Goal: Task Accomplishment & Management: Manage account settings

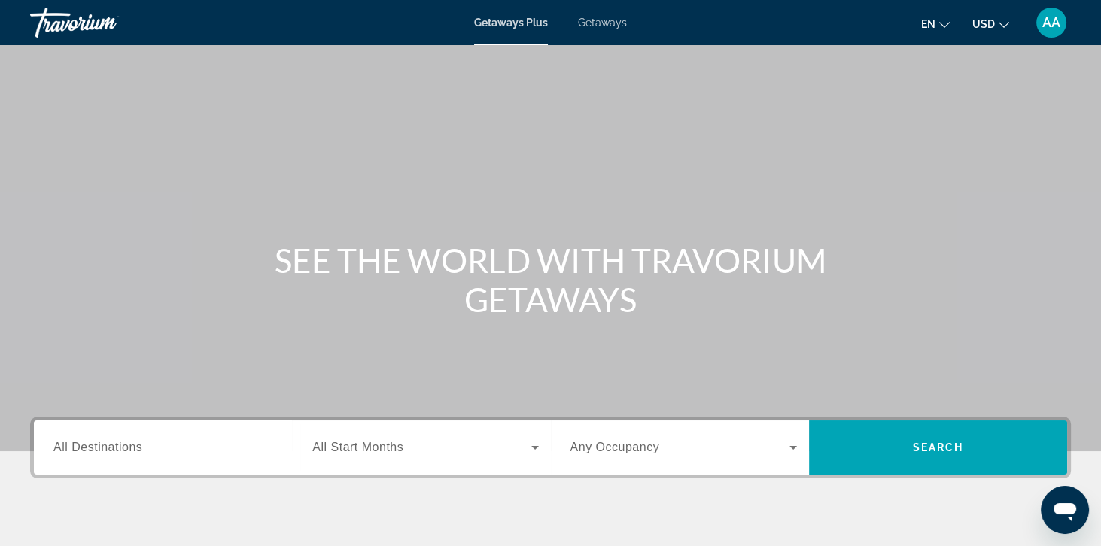
click at [603, 27] on span "Getaways" at bounding box center [602, 23] width 49 height 12
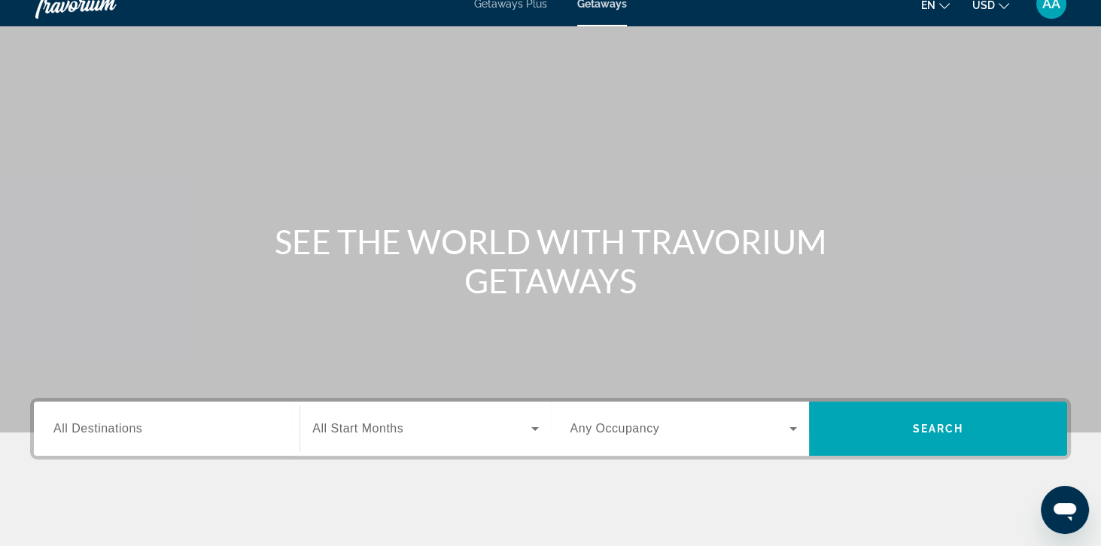
click at [112, 449] on div "Search widget" at bounding box center [166, 429] width 227 height 43
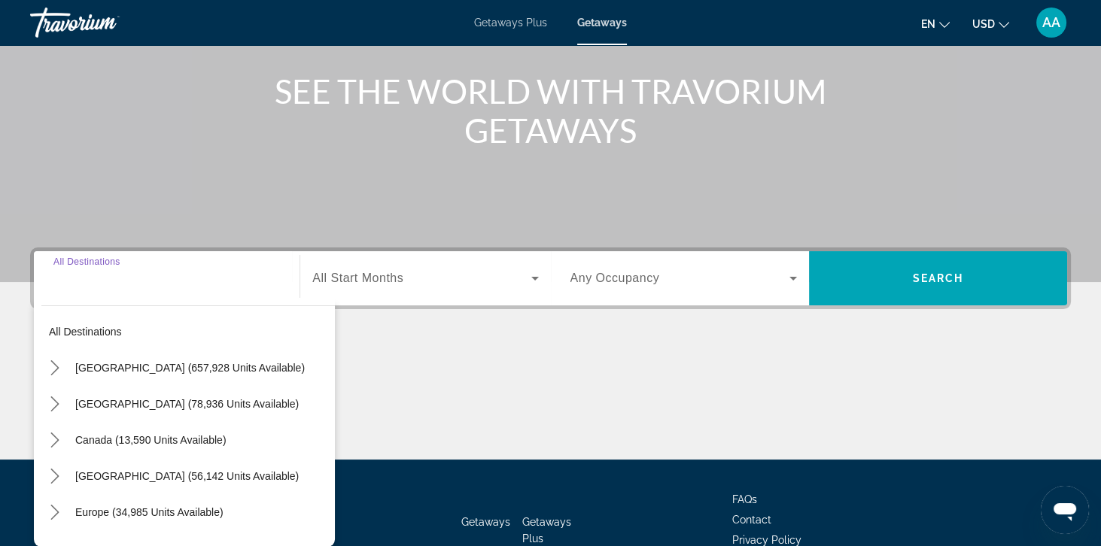
scroll to position [193, 0]
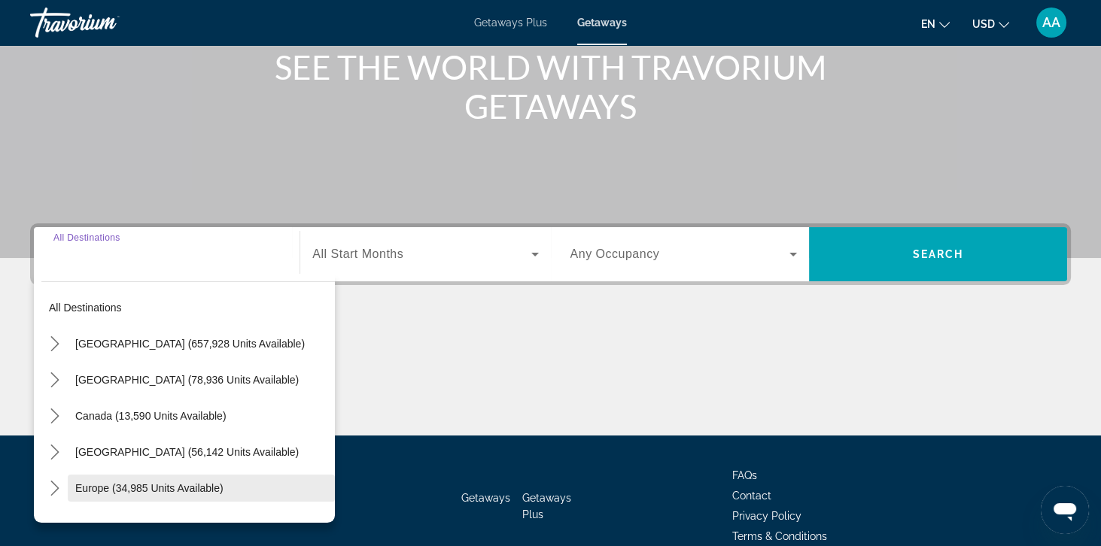
click at [91, 495] on span "Select destination: Europe (34,985 units available)" at bounding box center [201, 488] width 267 height 36
type input "**********"
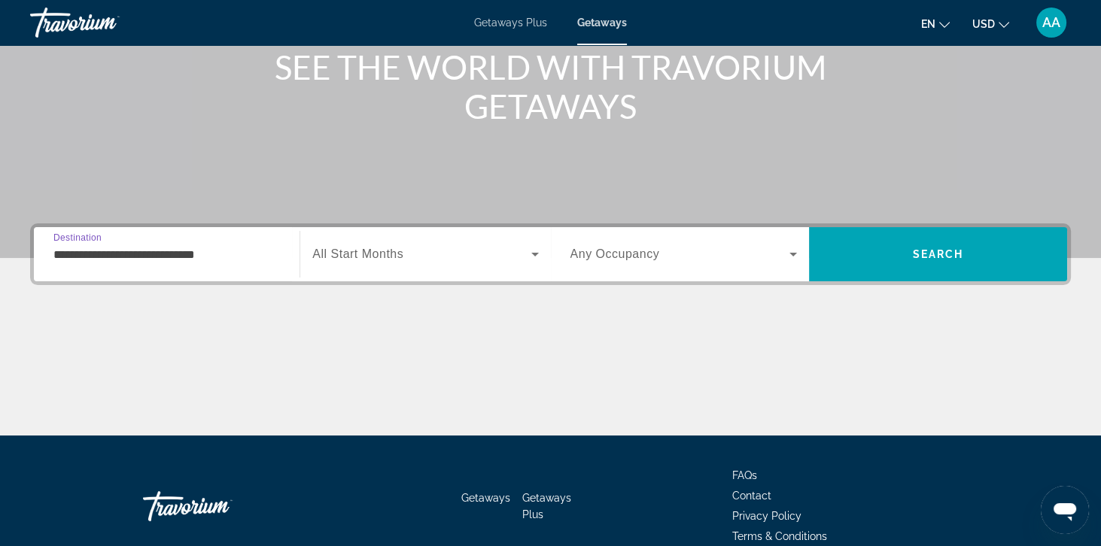
click at [339, 257] on span "All Start Months" at bounding box center [357, 254] width 91 height 13
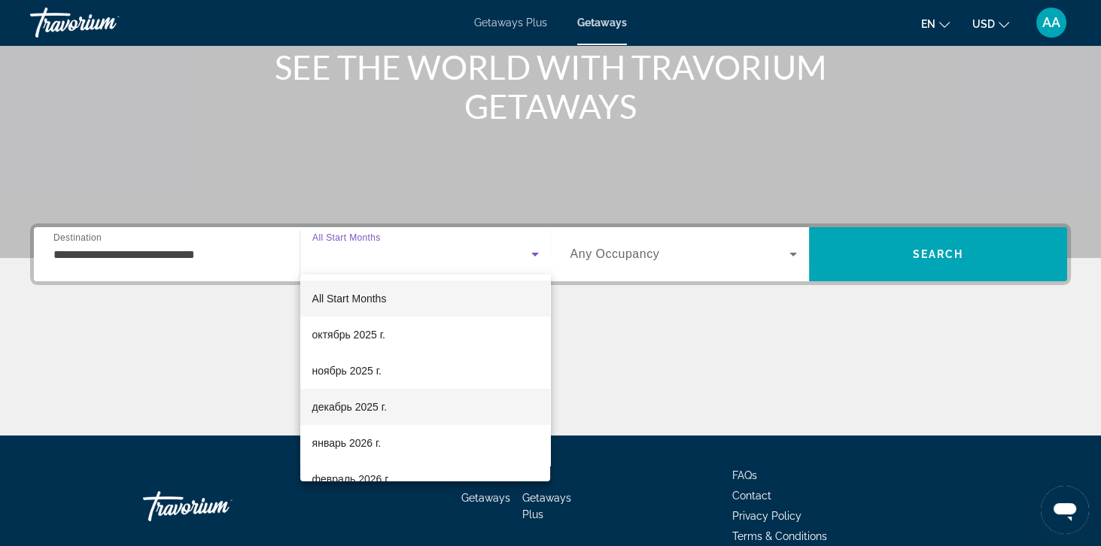
click at [342, 412] on span "декабрь 2025 г." at bounding box center [349, 407] width 75 height 18
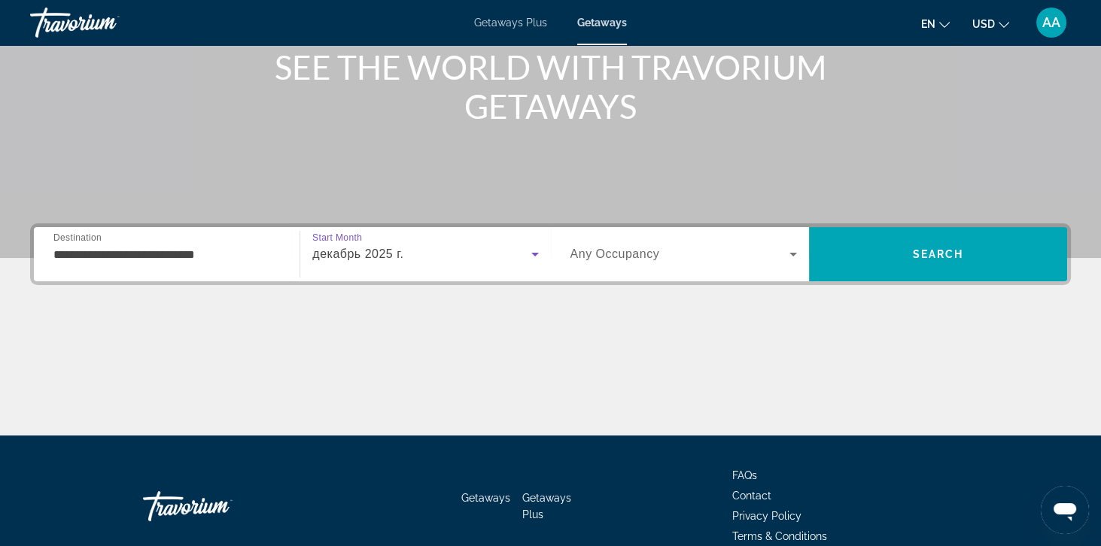
click at [671, 260] on span "Search widget" at bounding box center [679, 254] width 219 height 18
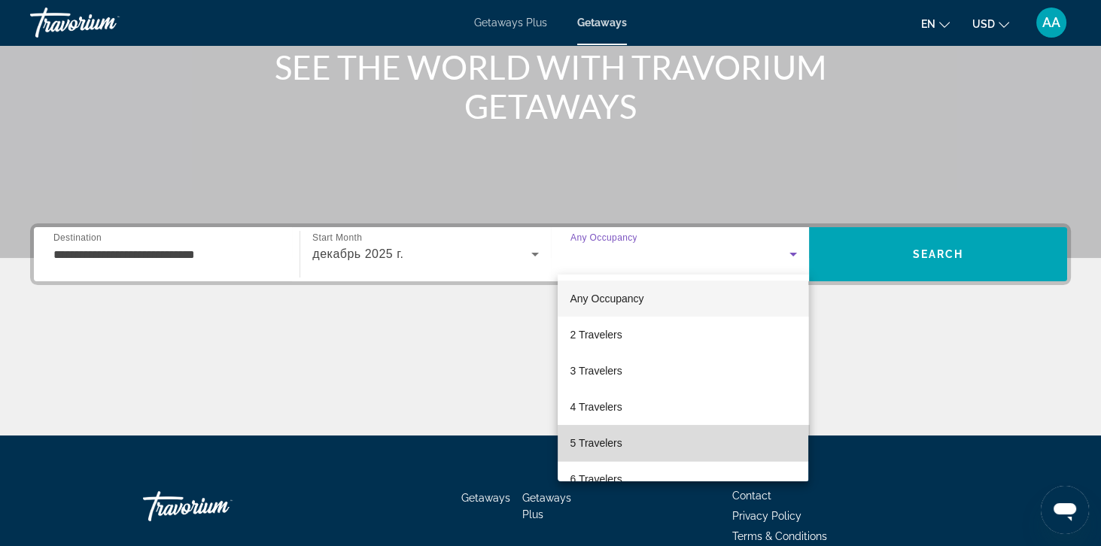
click at [604, 439] on span "5 Travelers" at bounding box center [596, 443] width 52 height 18
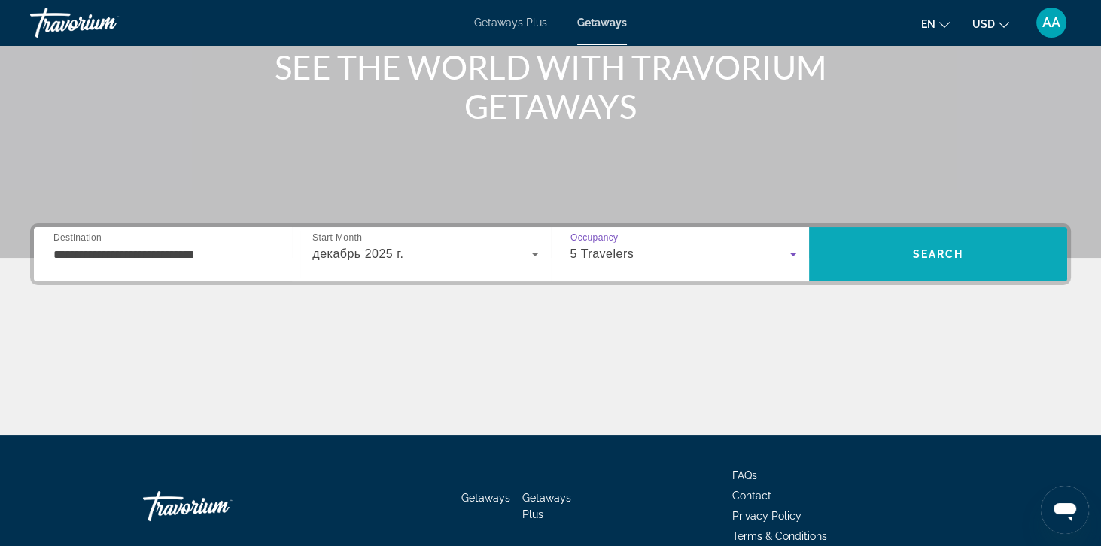
click at [1019, 253] on span "Search" at bounding box center [938, 254] width 258 height 36
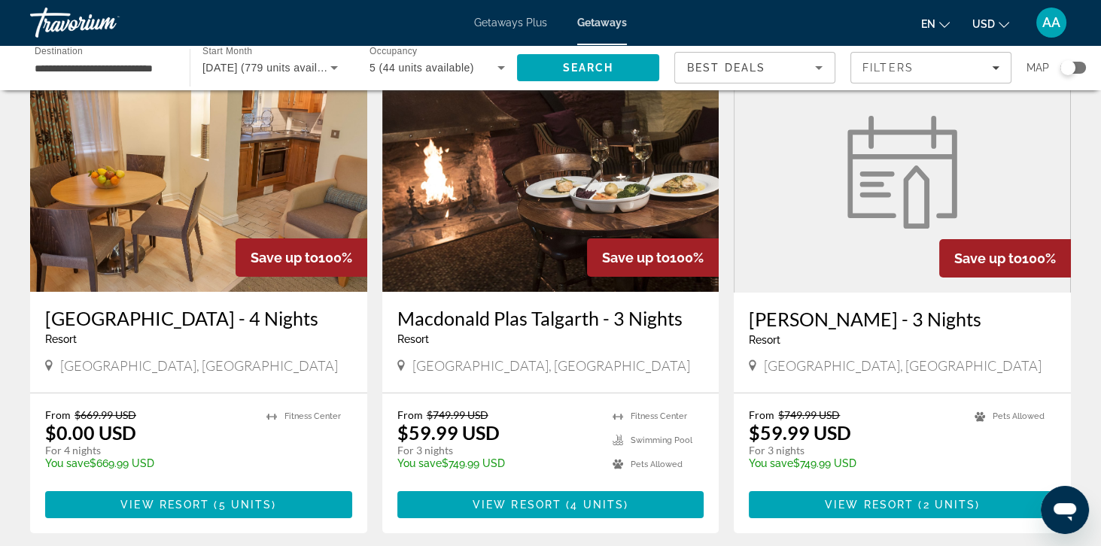
scroll to position [94, 0]
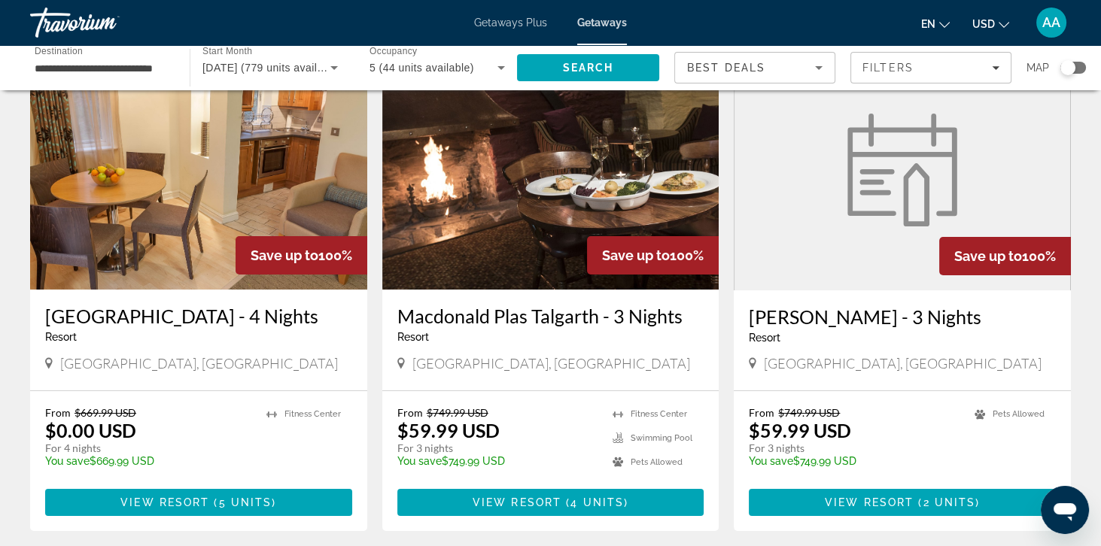
click at [468, 321] on h3 "Macdonald Plas Talgarth - 3 Nights" at bounding box center [550, 316] width 307 height 23
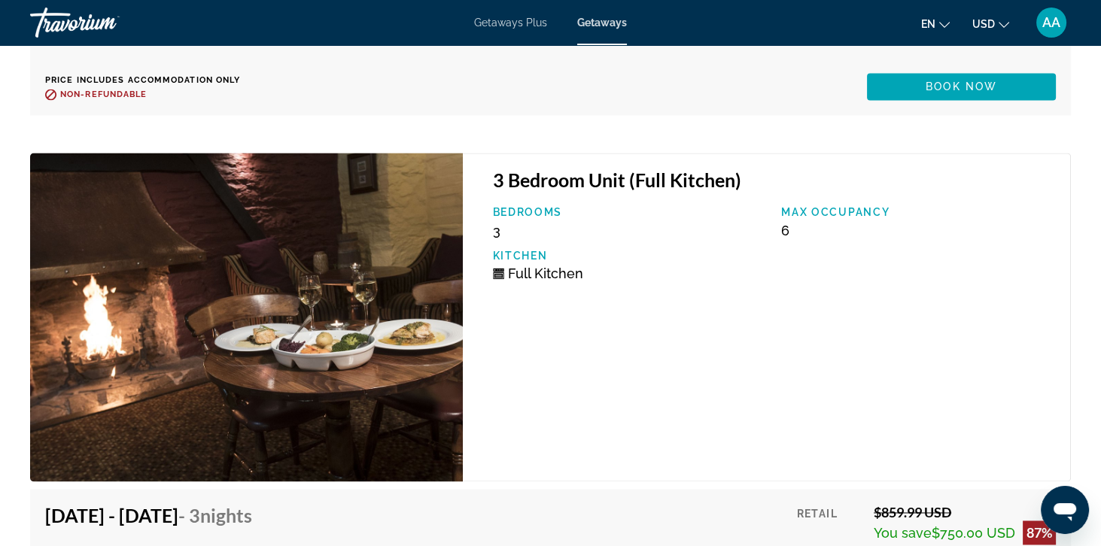
scroll to position [3177, 0]
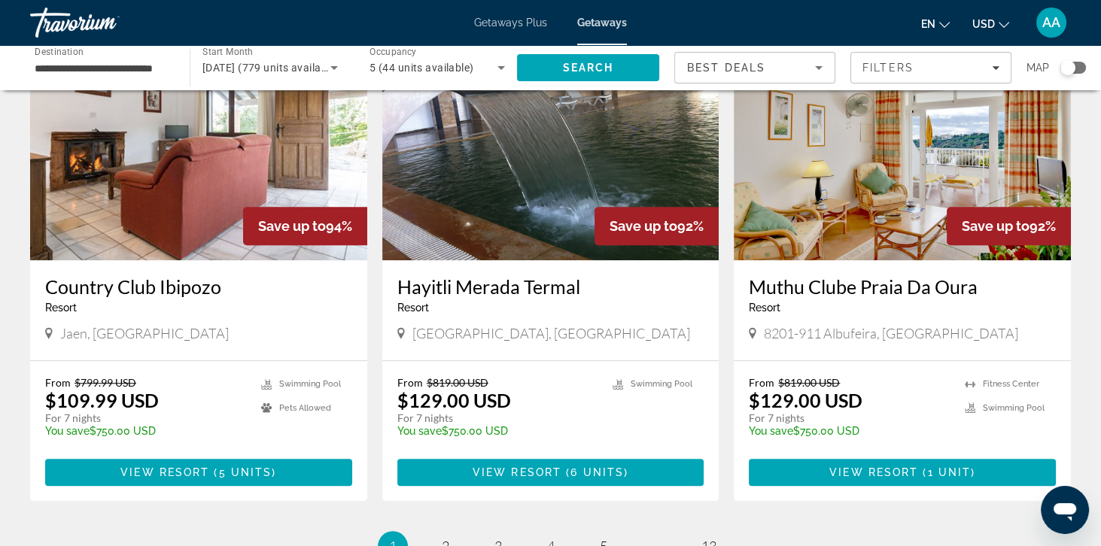
scroll to position [1714, 0]
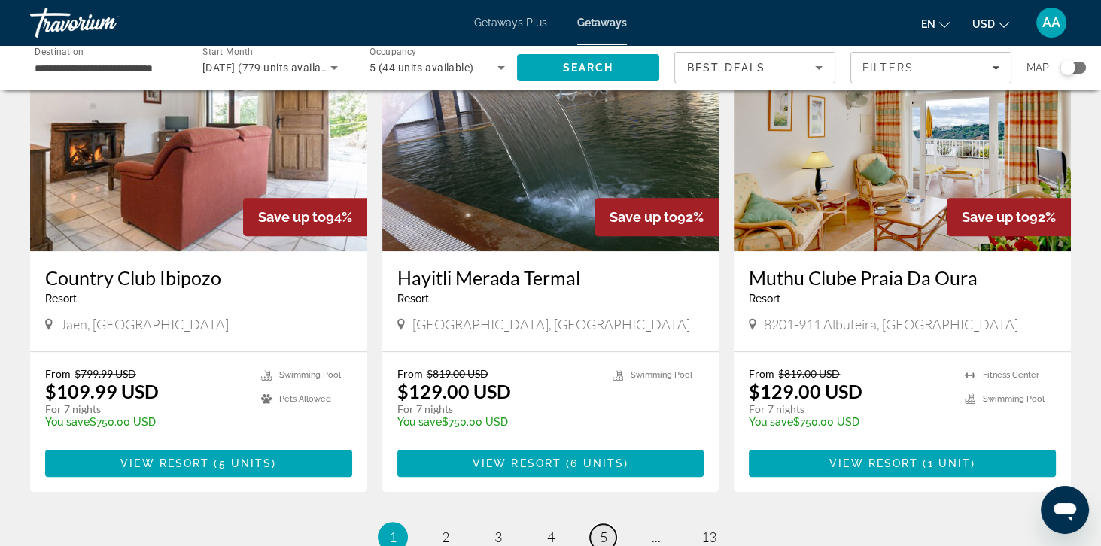
click at [592, 540] on link "page 5" at bounding box center [603, 538] width 26 height 26
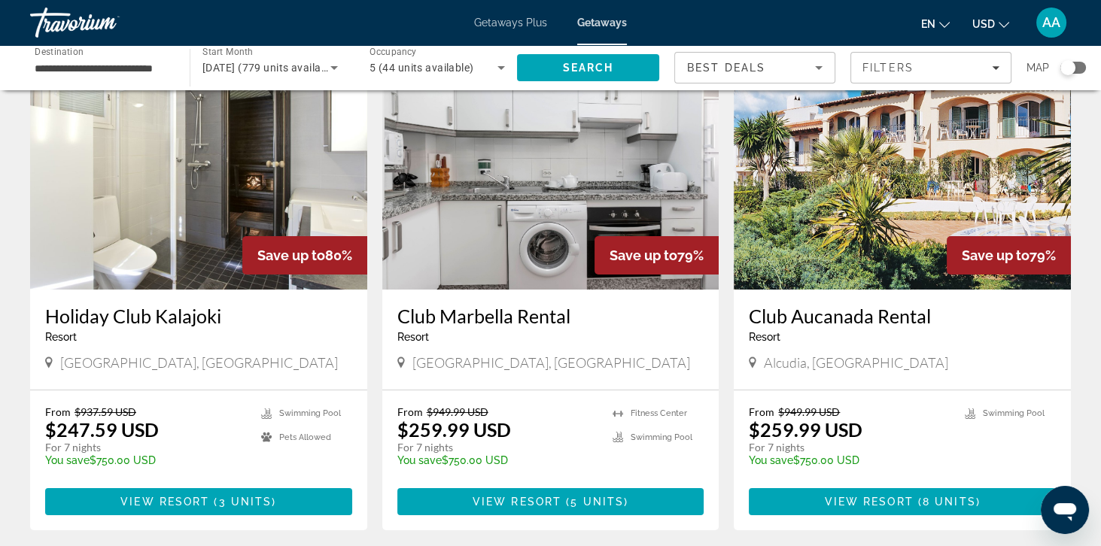
scroll to position [92, 0]
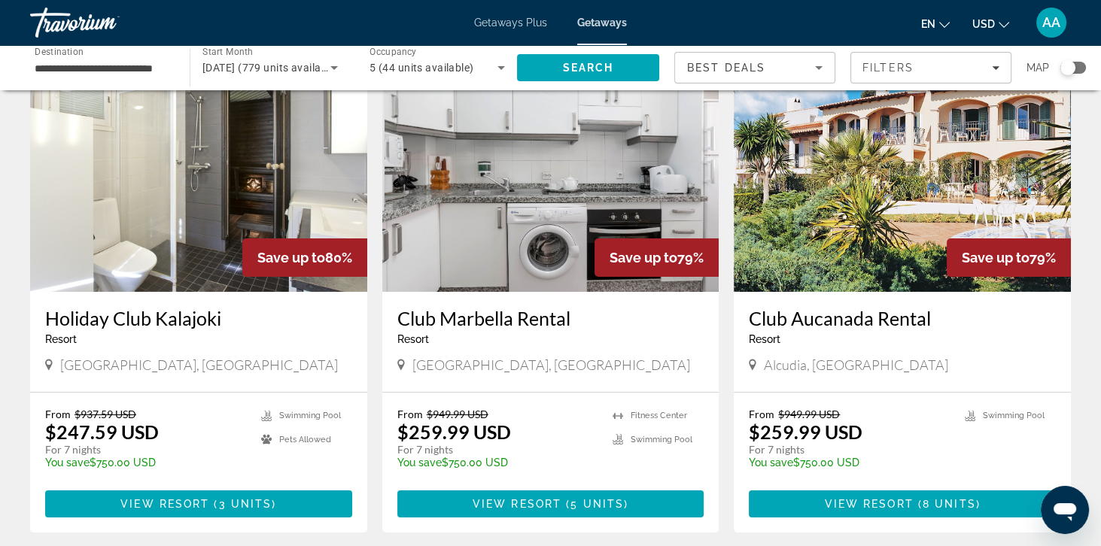
click at [961, 190] on img "Main content" at bounding box center [902, 171] width 337 height 241
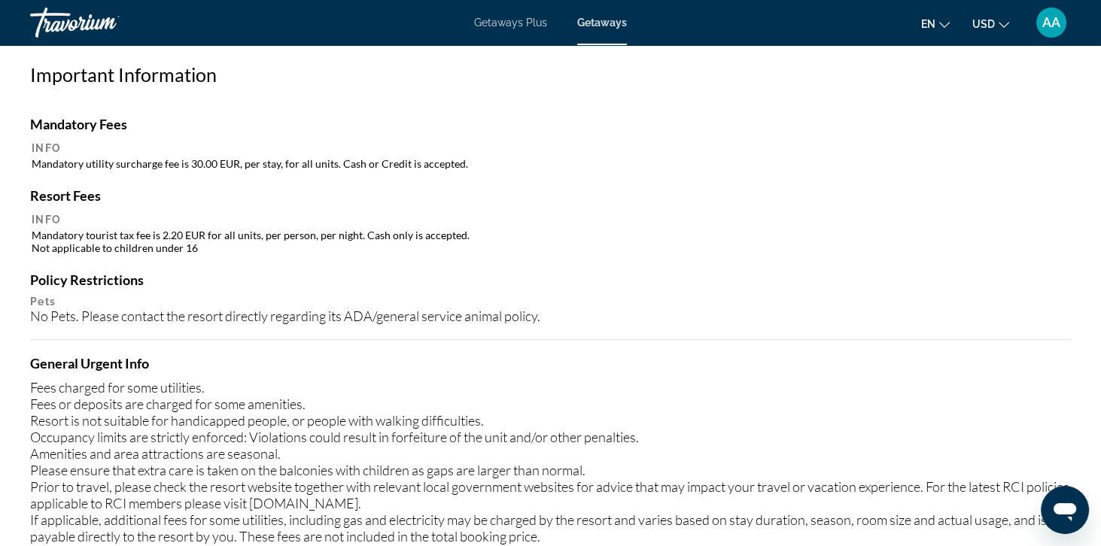
scroll to position [1344, 0]
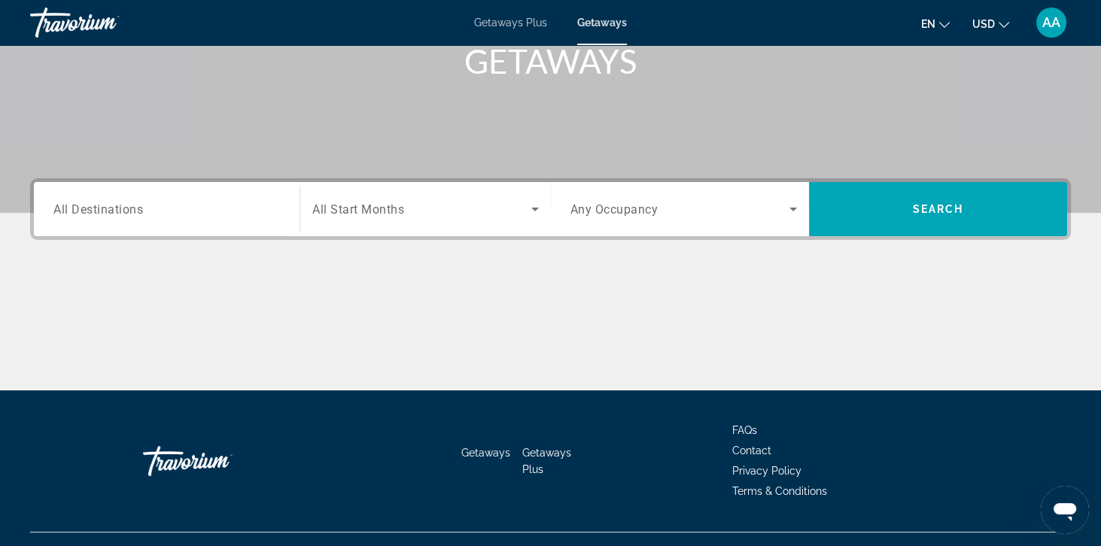
scroll to position [263, 0]
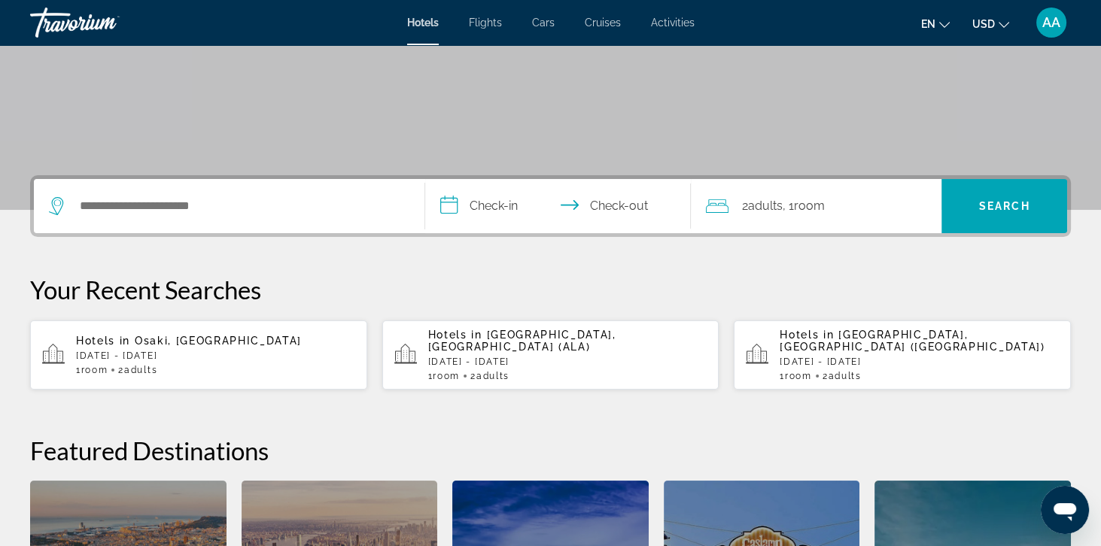
scroll to position [243, 0]
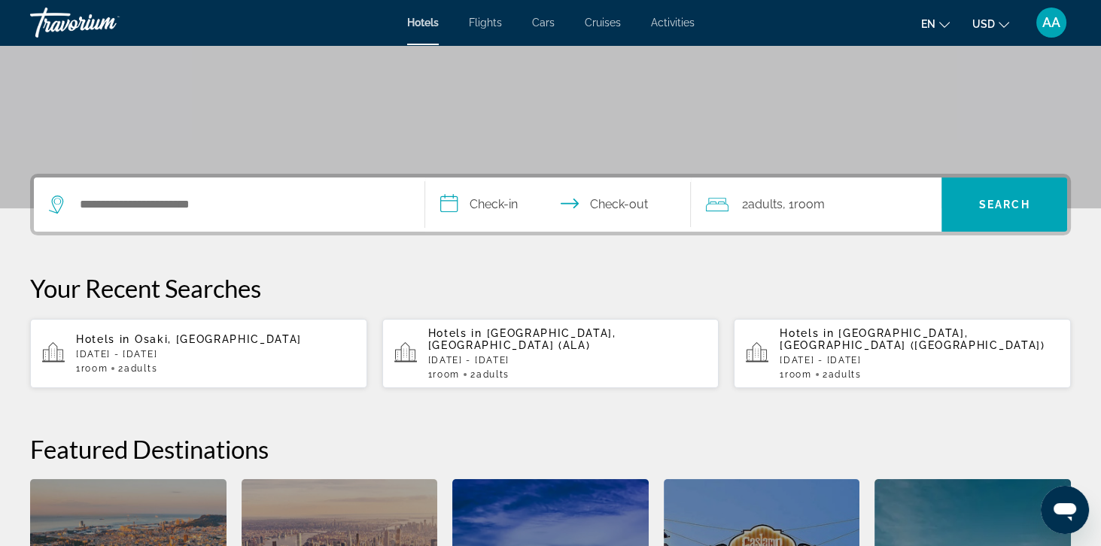
click at [978, 355] on p "Sun, 19 Oct - Wed, 22 Oct" at bounding box center [919, 360] width 279 height 11
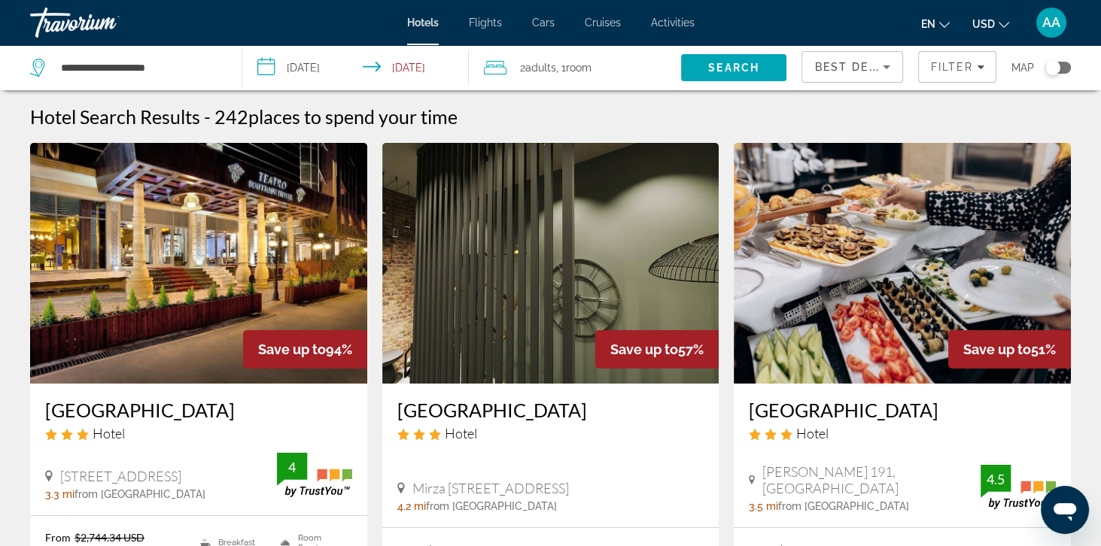
click at [841, 66] on span "Best Deals" at bounding box center [853, 67] width 78 height 12
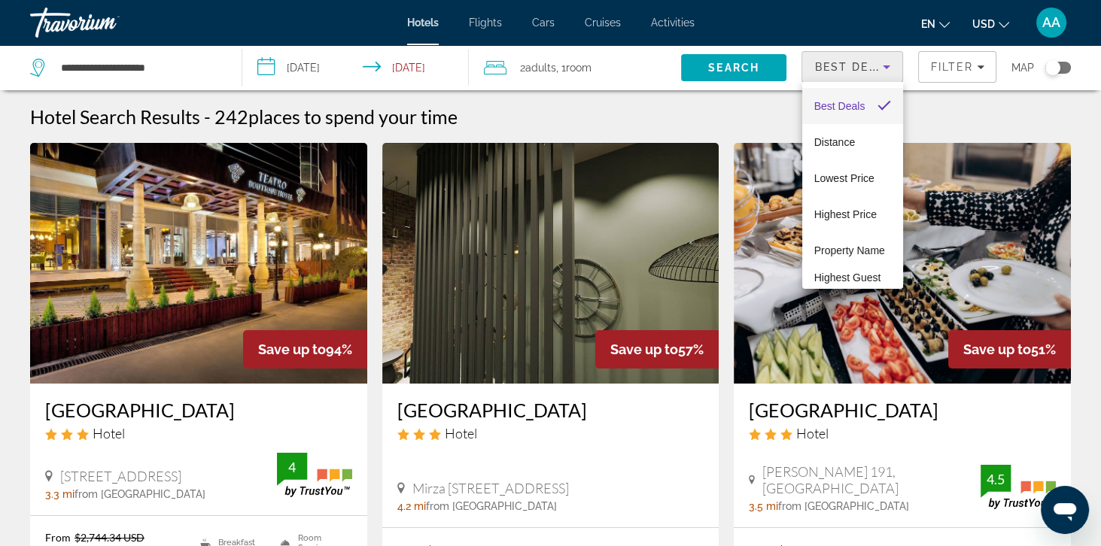
click at [940, 72] on div at bounding box center [550, 273] width 1101 height 546
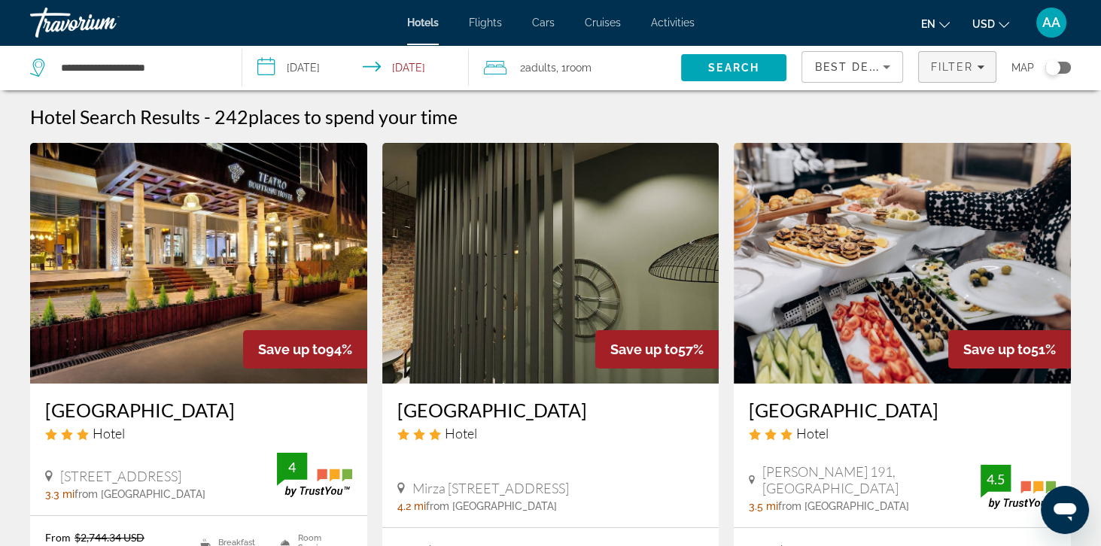
click at [945, 58] on span "Filters" at bounding box center [957, 67] width 77 height 36
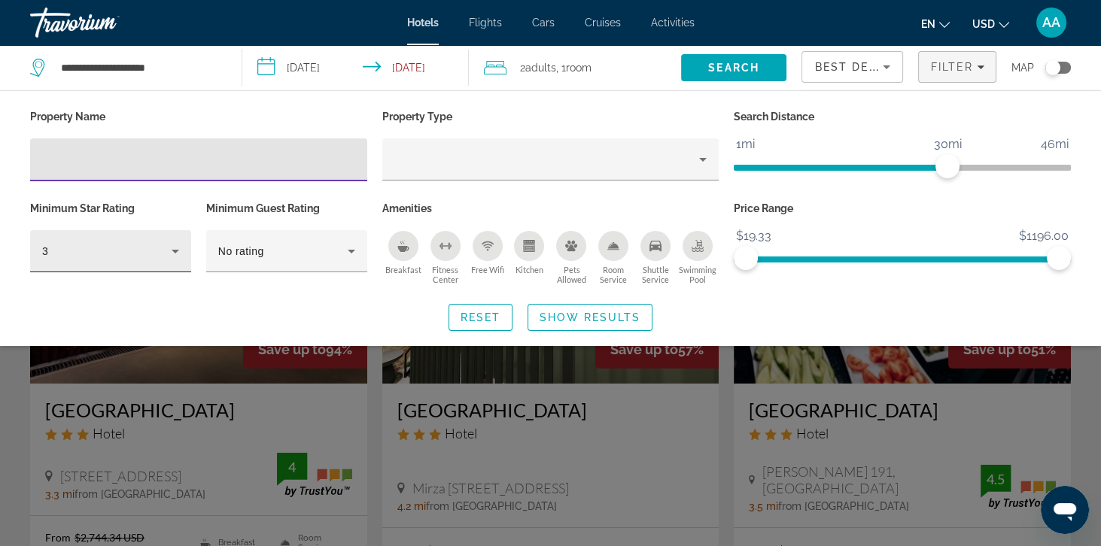
click at [129, 254] on div "3" at bounding box center [106, 251] width 129 height 18
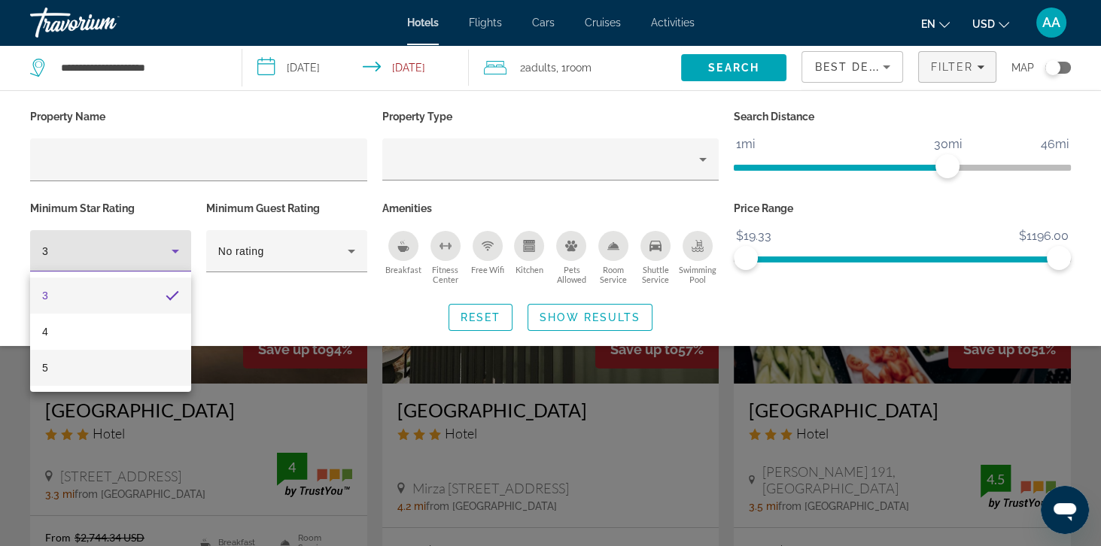
click at [59, 368] on mat-option "5" at bounding box center [110, 368] width 161 height 36
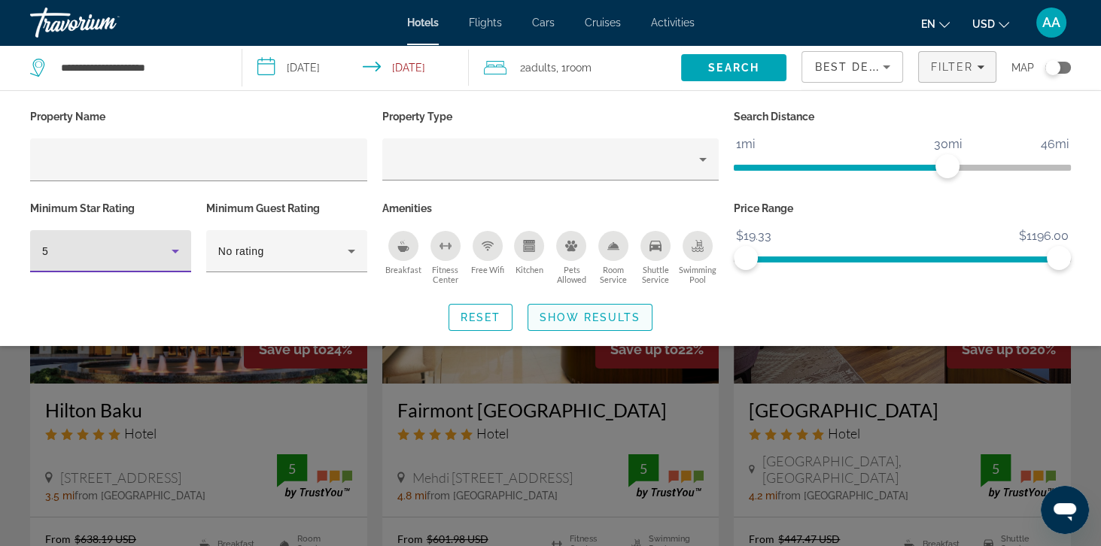
click at [578, 323] on span "Show Results" at bounding box center [590, 318] width 101 height 12
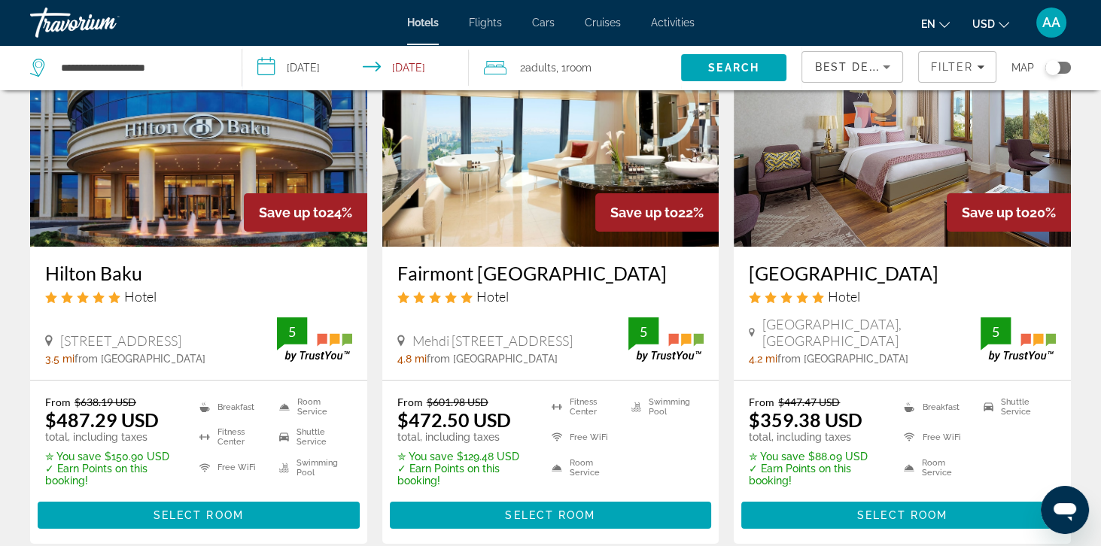
scroll to position [140, 0]
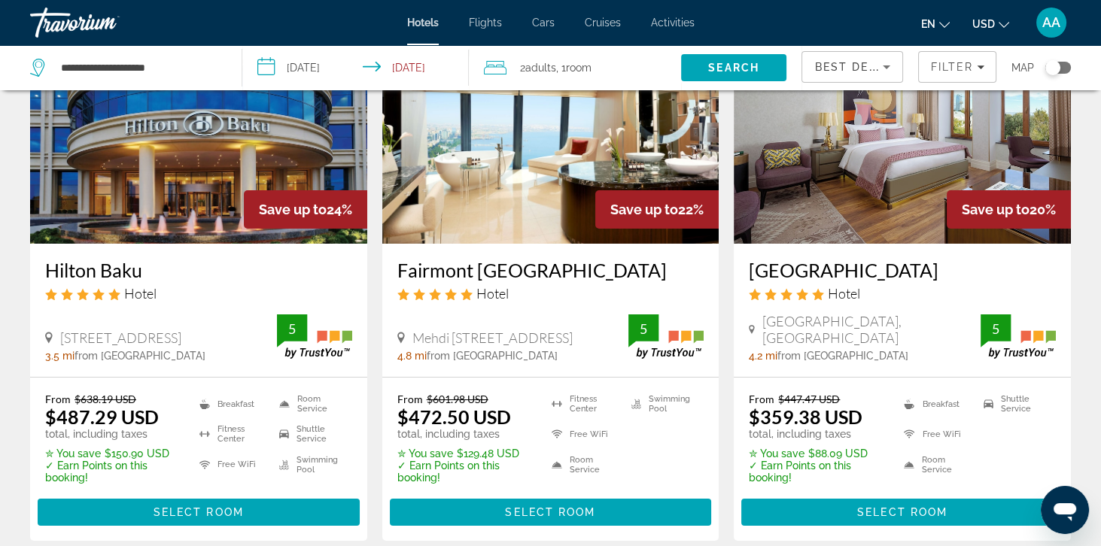
click at [453, 278] on h3 "Fairmont Baku Flame Towers" at bounding box center [550, 270] width 307 height 23
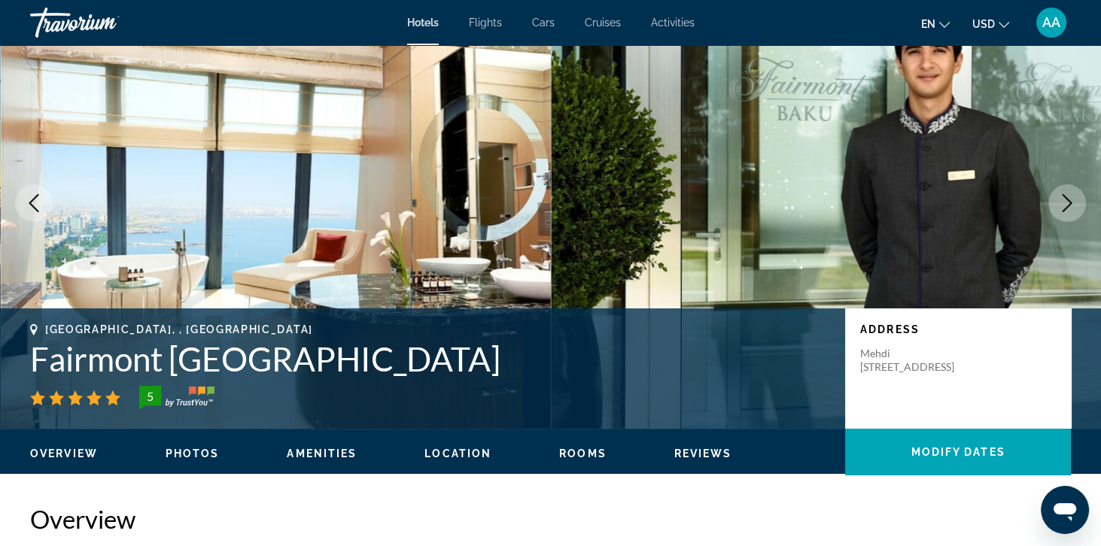
scroll to position [67, 0]
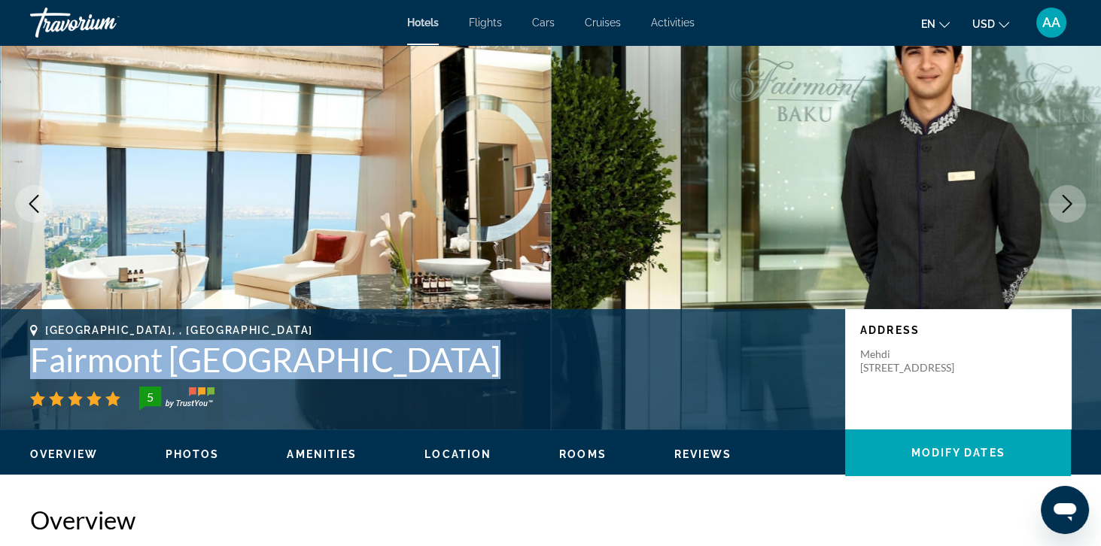
copy h1 "Fairmont Baku Flame Towers"
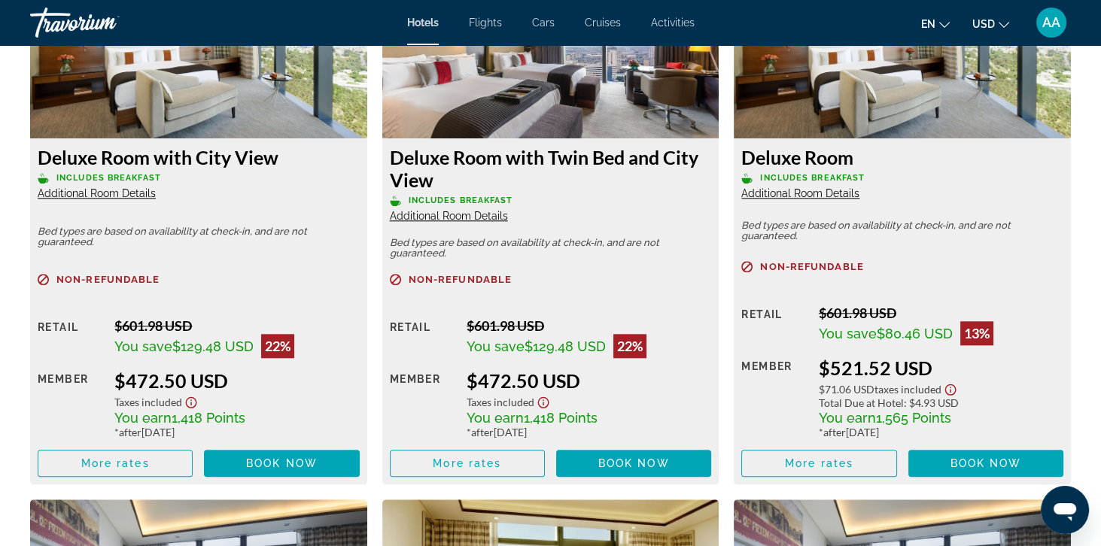
scroll to position [2181, 0]
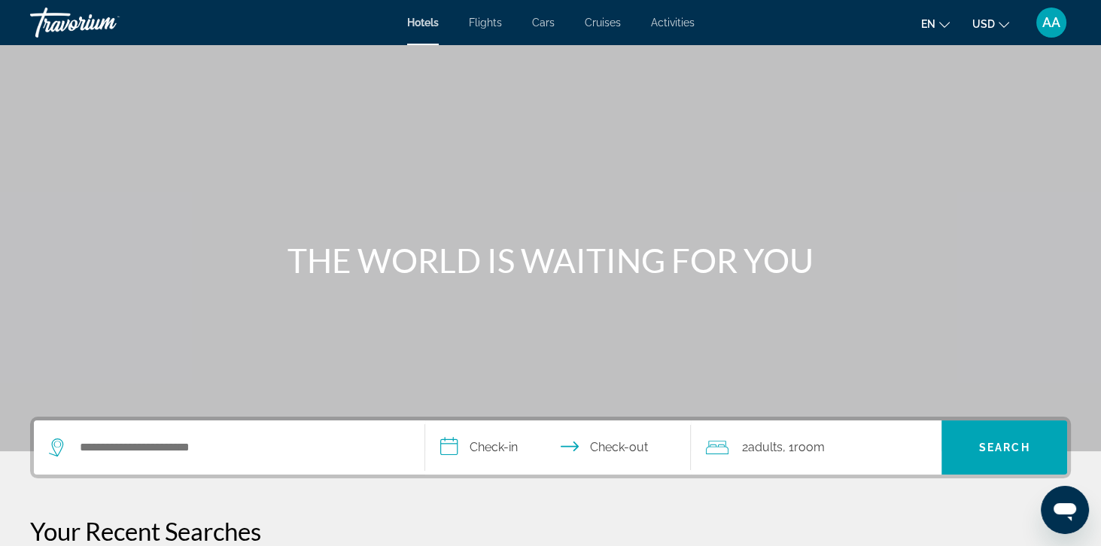
click at [1063, 25] on div "AA" at bounding box center [1051, 23] width 30 height 30
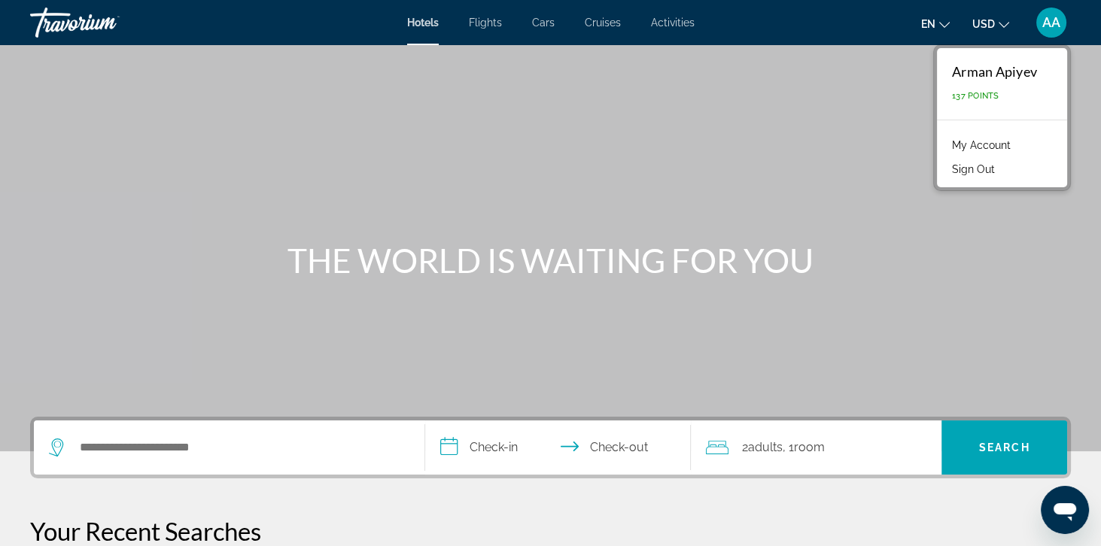
click at [1005, 145] on link "My Account" at bounding box center [981, 145] width 74 height 20
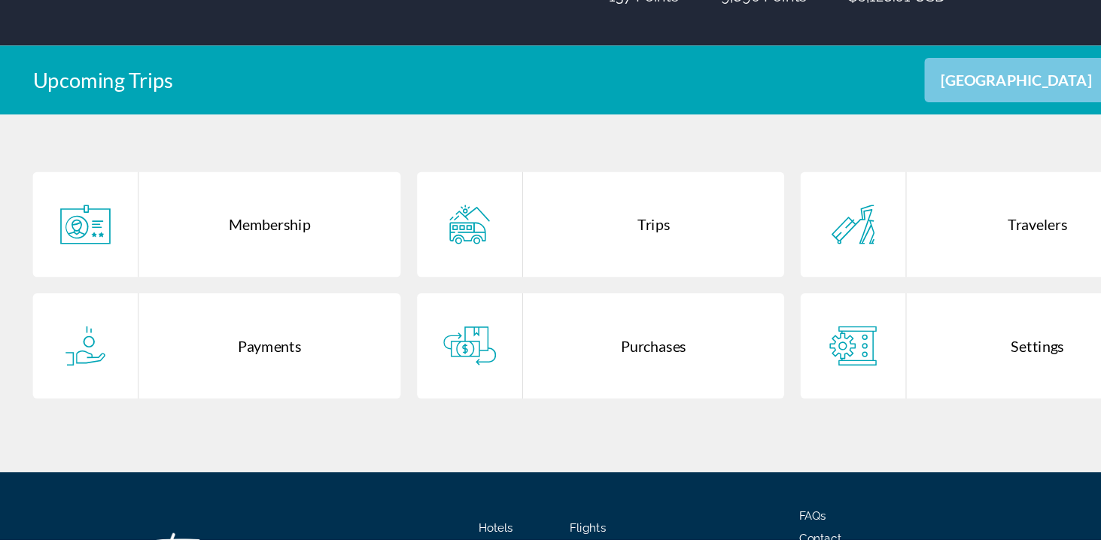
scroll to position [244, 0]
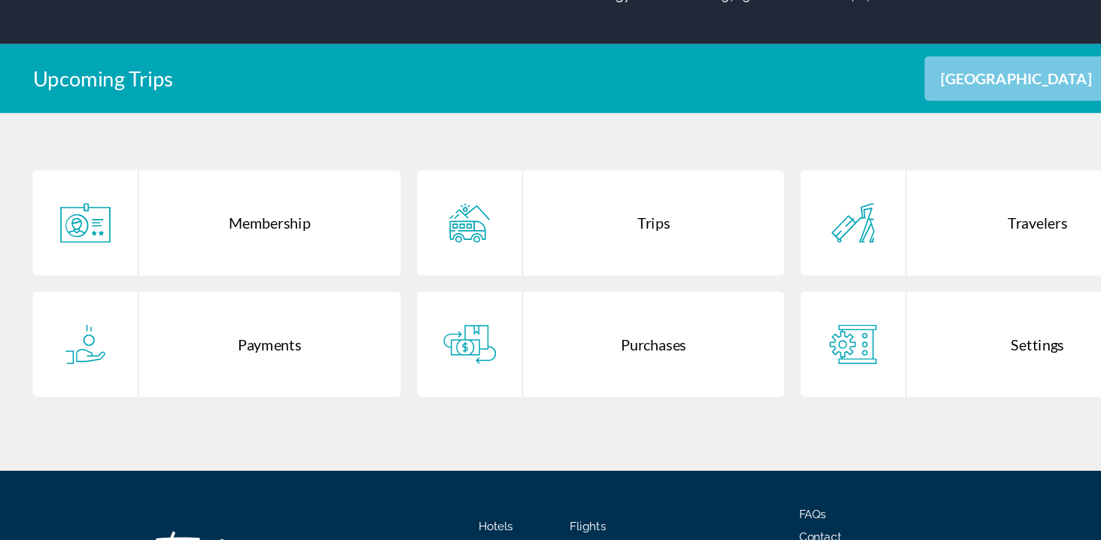
click at [234, 371] on div "Payments" at bounding box center [247, 367] width 240 height 96
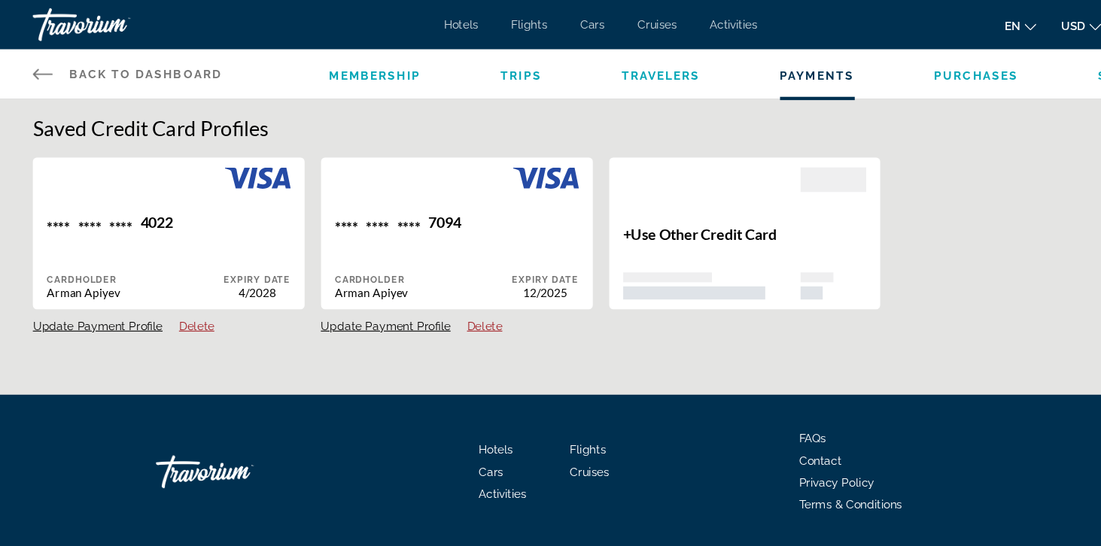
click at [31, 74] on icon "Main content" at bounding box center [39, 68] width 18 height 18
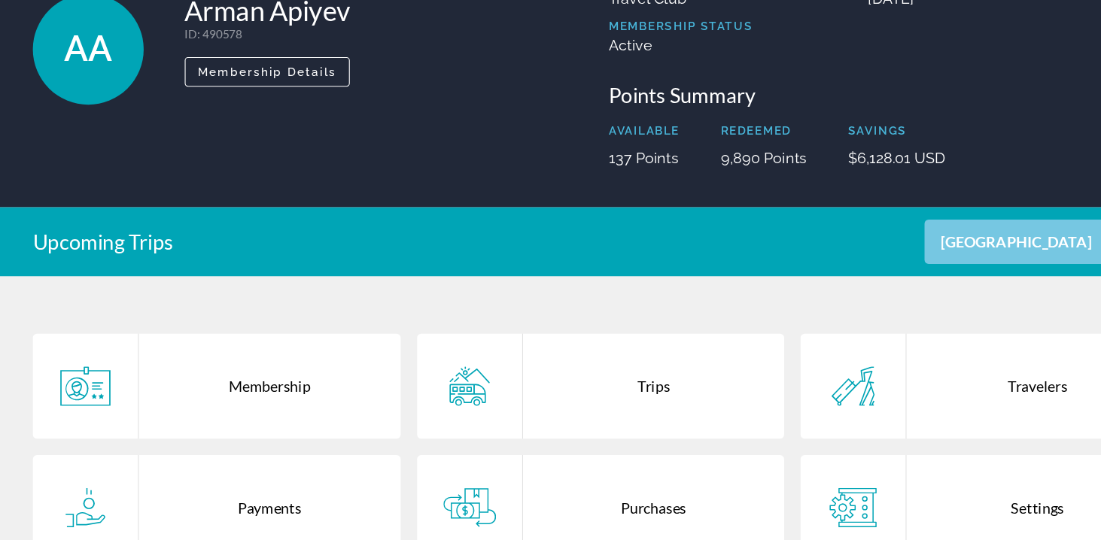
scroll to position [103, 0]
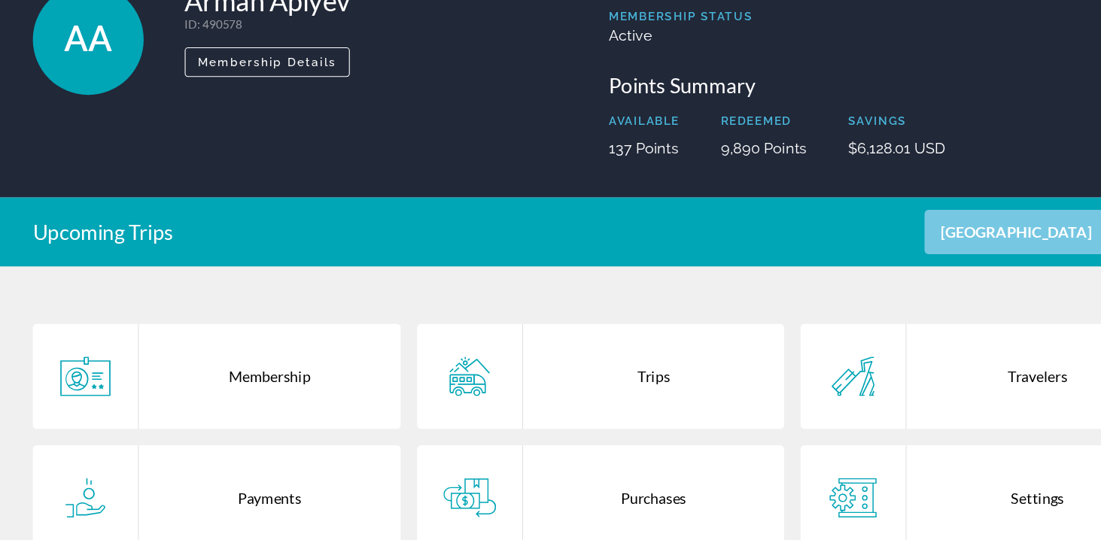
click at [533, 513] on div "Purchases" at bounding box center [599, 508] width 240 height 96
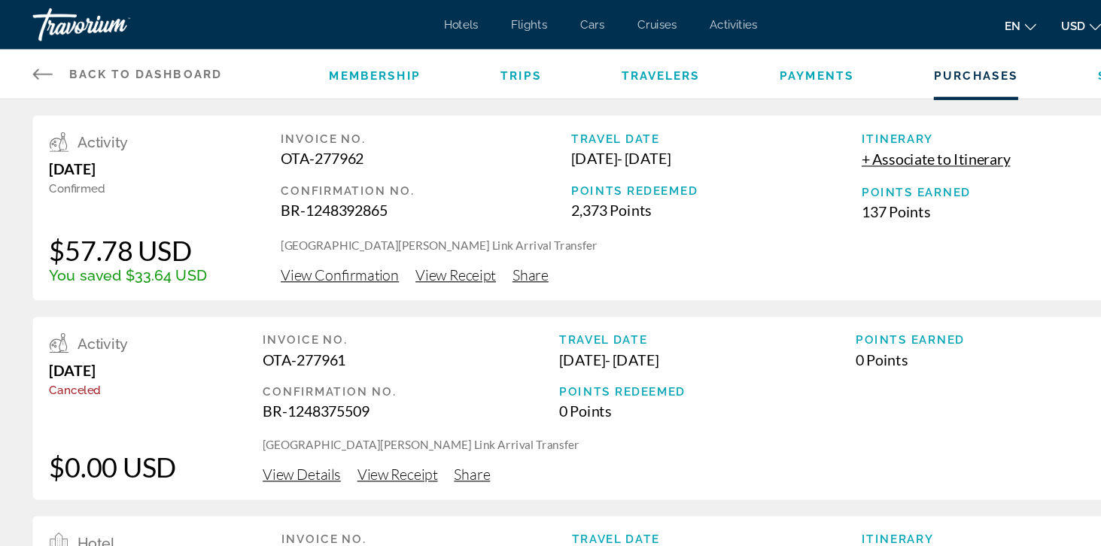
click at [296, 257] on span "View Confirmation" at bounding box center [311, 252] width 108 height 17
click at [311, 257] on span "View Confirmation" at bounding box center [311, 252] width 108 height 17
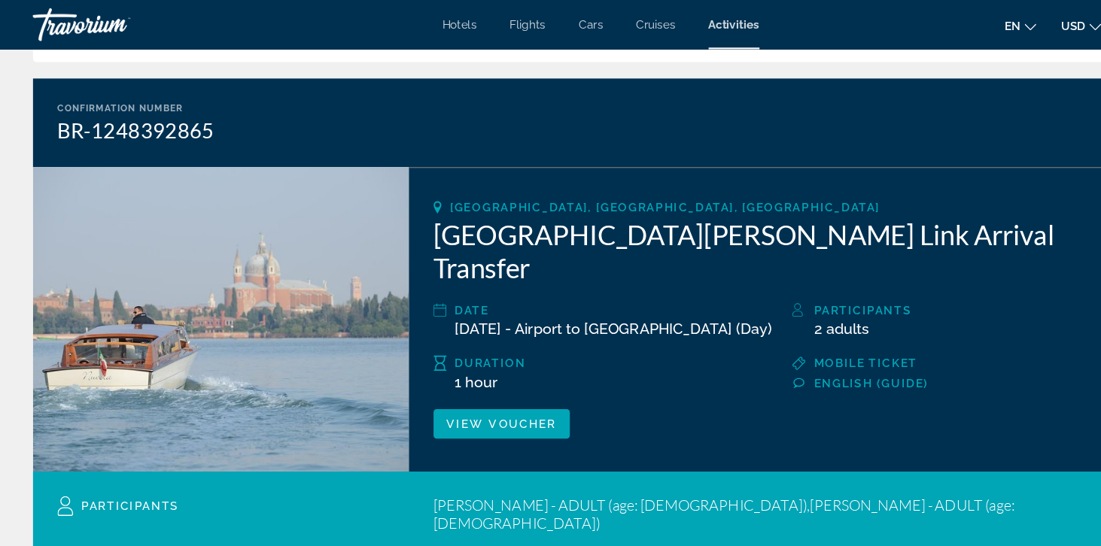
scroll to position [112, 0]
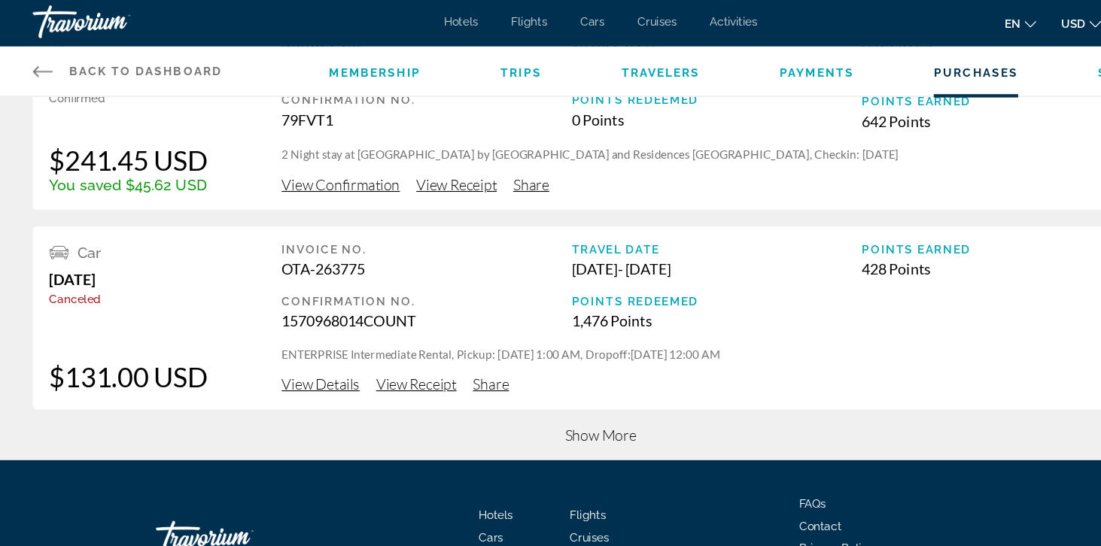
scroll to position [632, 0]
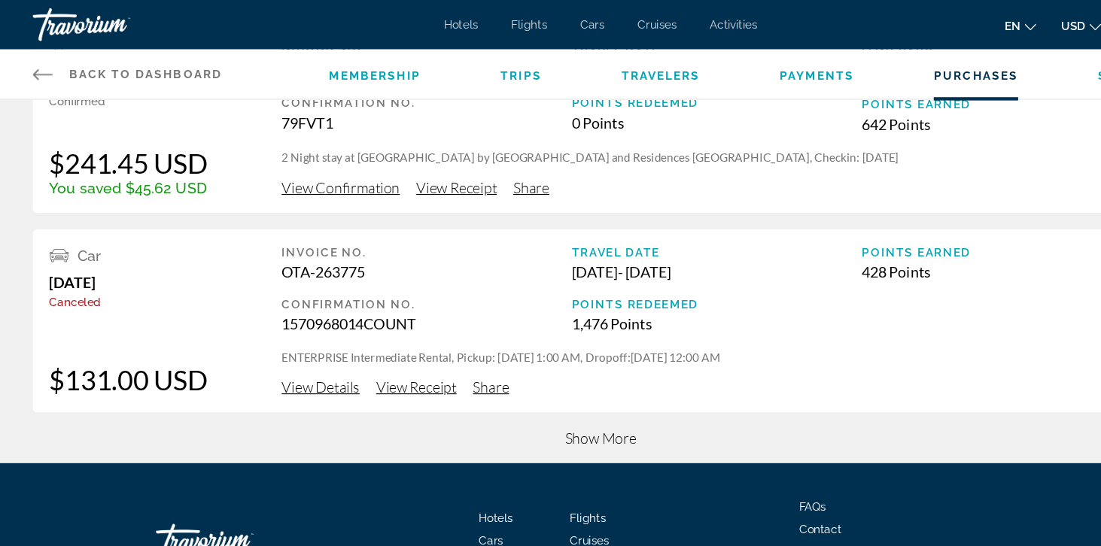
click at [299, 175] on span "View Confirmation" at bounding box center [312, 171] width 108 height 17
